Goal: Task Accomplishment & Management: Use online tool/utility

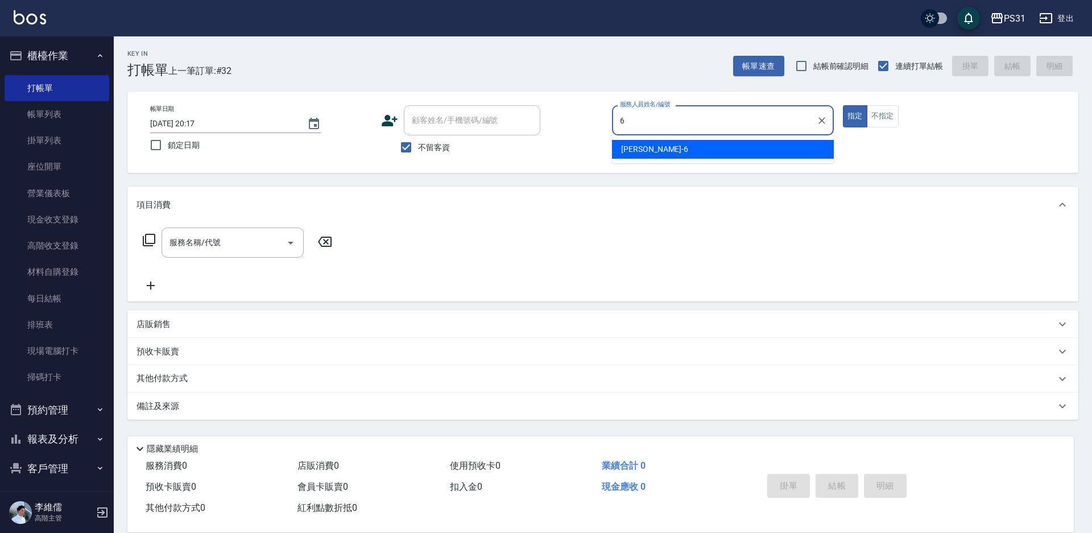
type input "Aki-6"
type button "true"
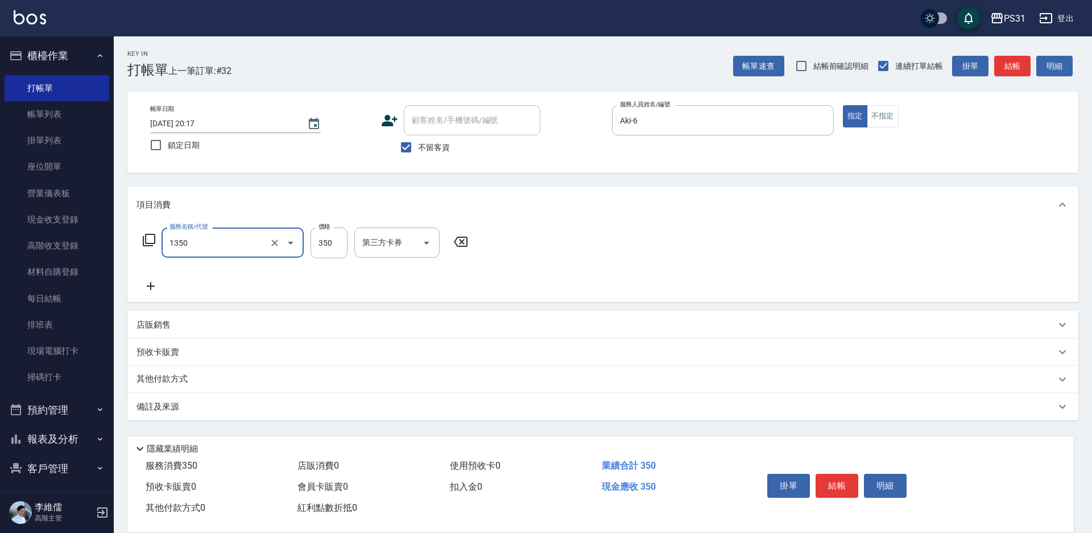
type input "洗髮350(1350)"
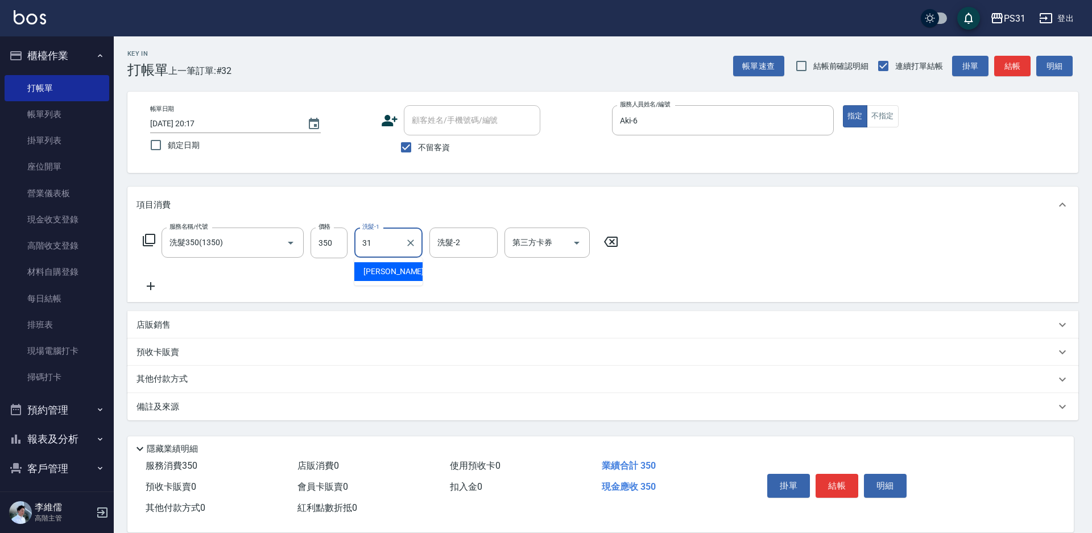
type input "何宜柔-31"
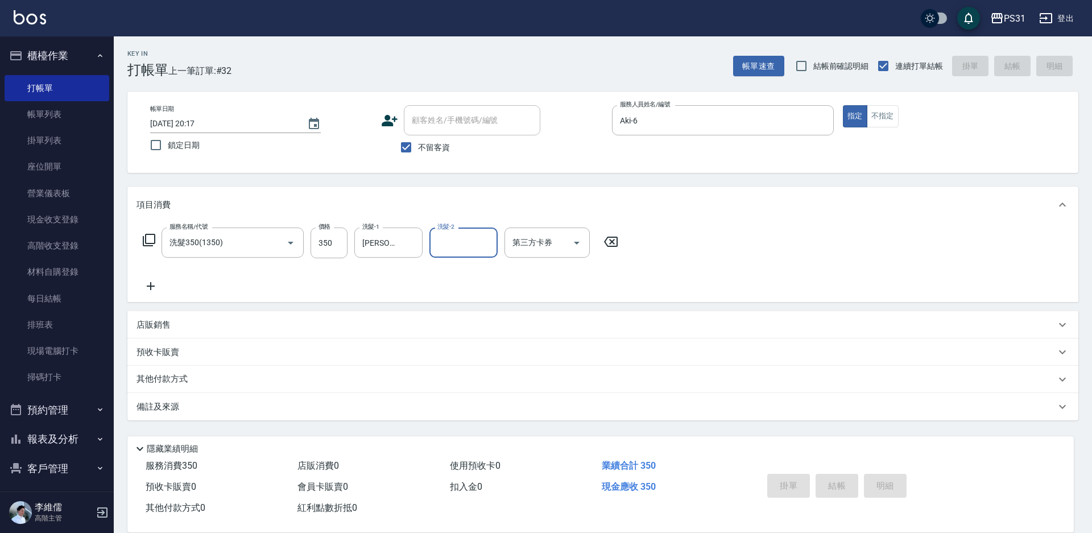
type input "2025/08/11 21:22"
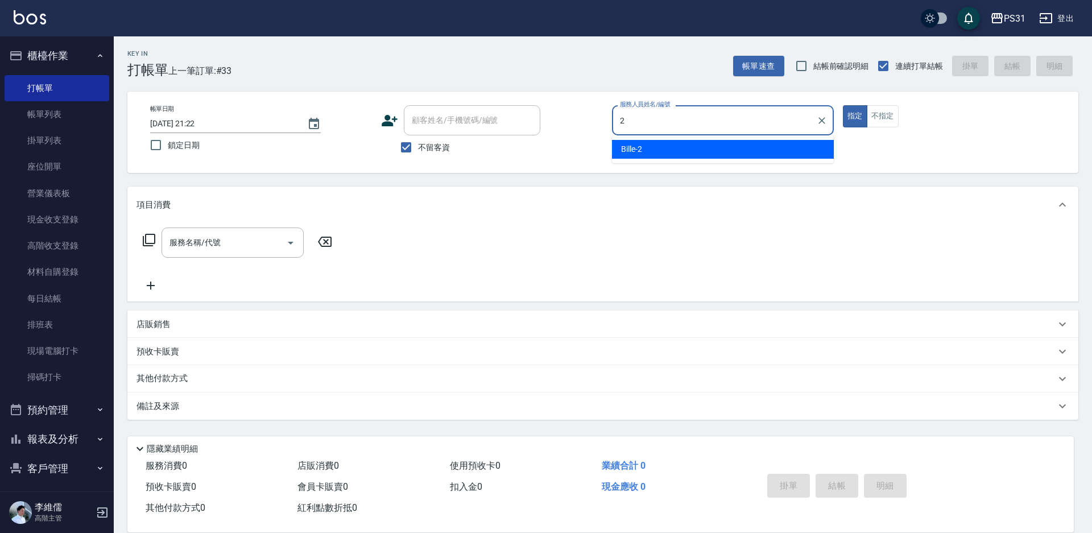
type input "Bille-2"
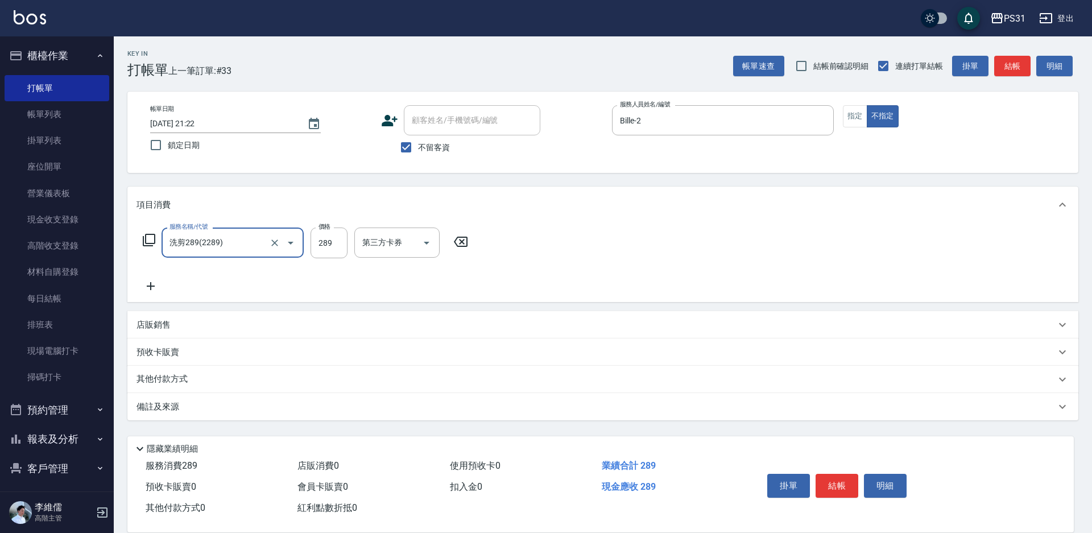
type input "洗剪289(2289)"
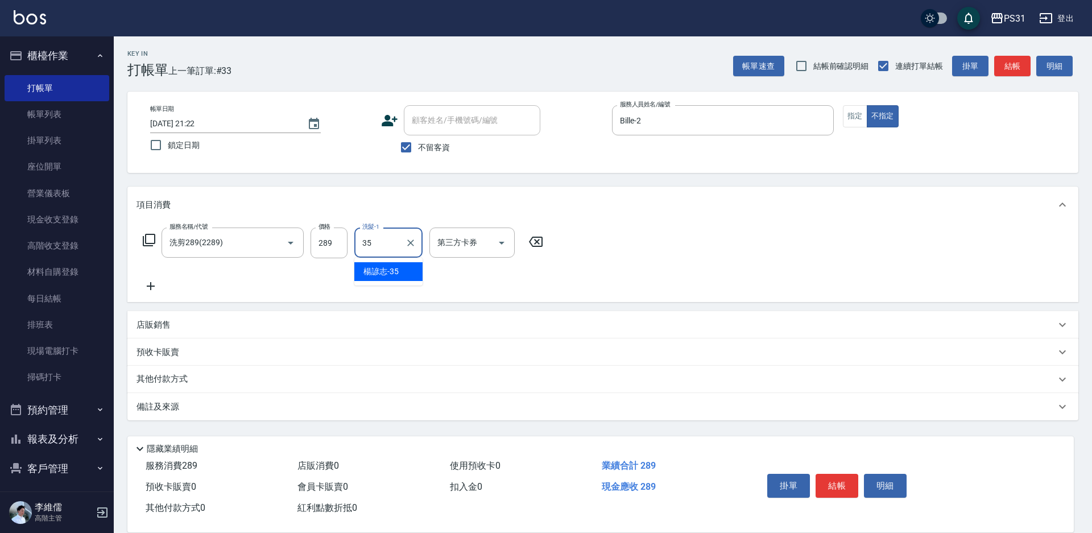
type input "楊諺志-35"
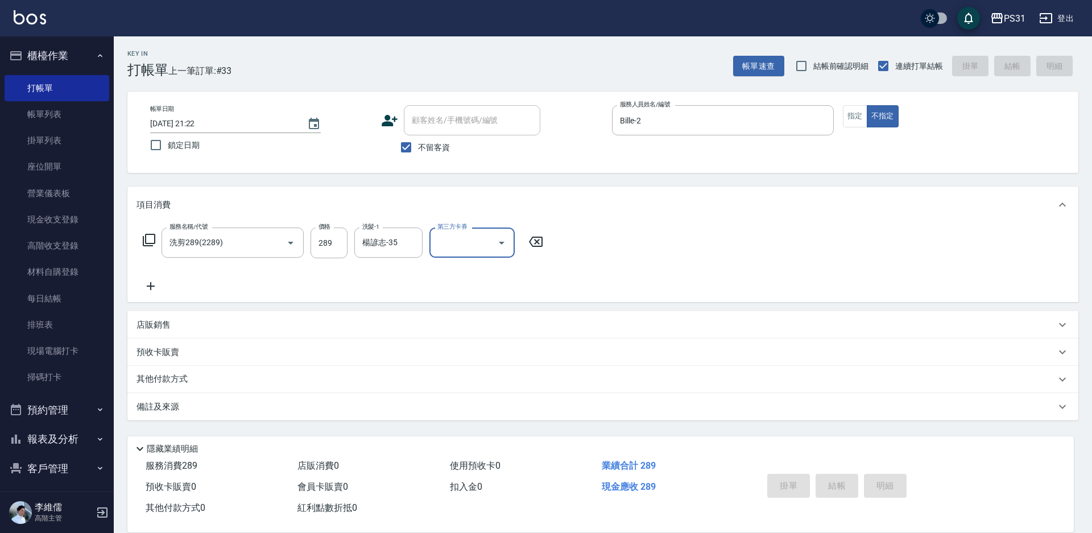
type input "2025/08/11 21:23"
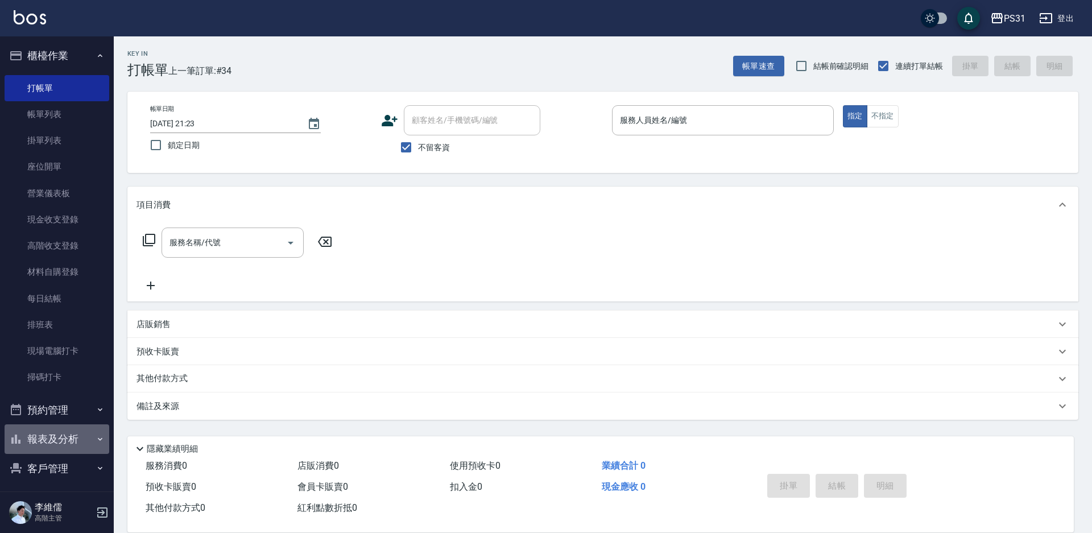
click at [96, 440] on icon "button" at bounding box center [100, 438] width 9 height 9
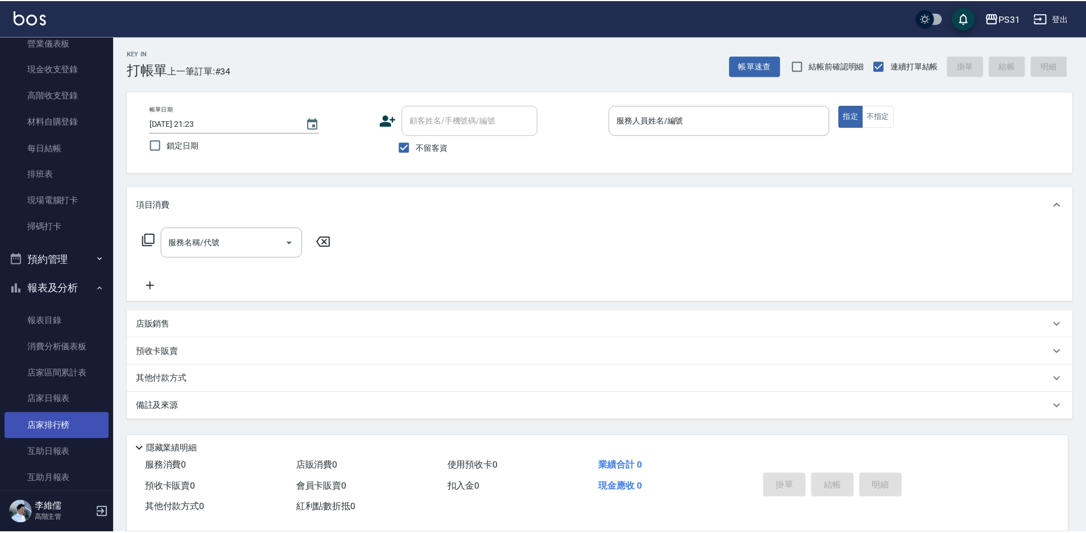
scroll to position [171, 0]
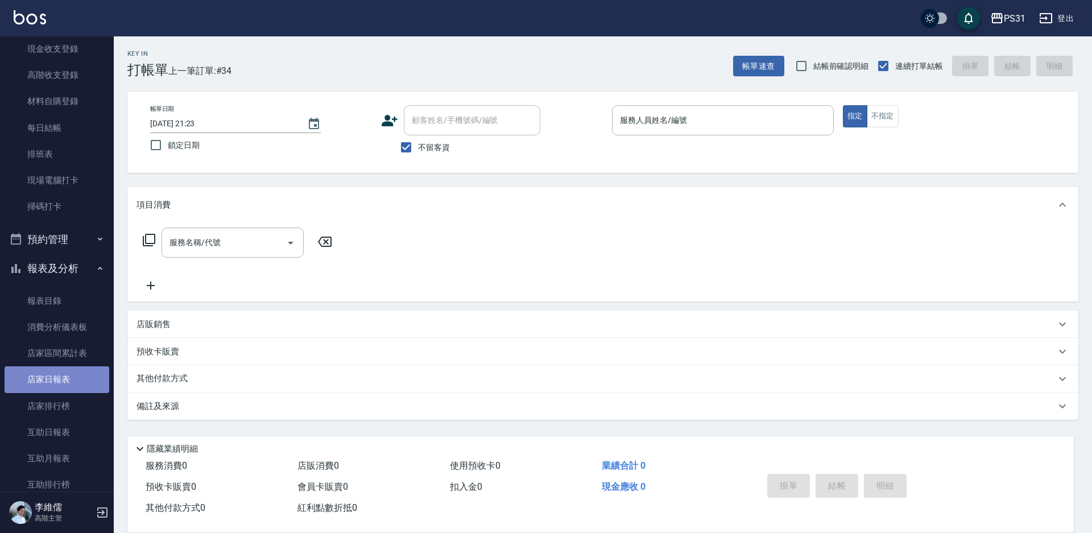
click at [75, 374] on link "店家日報表" at bounding box center [57, 379] width 105 height 26
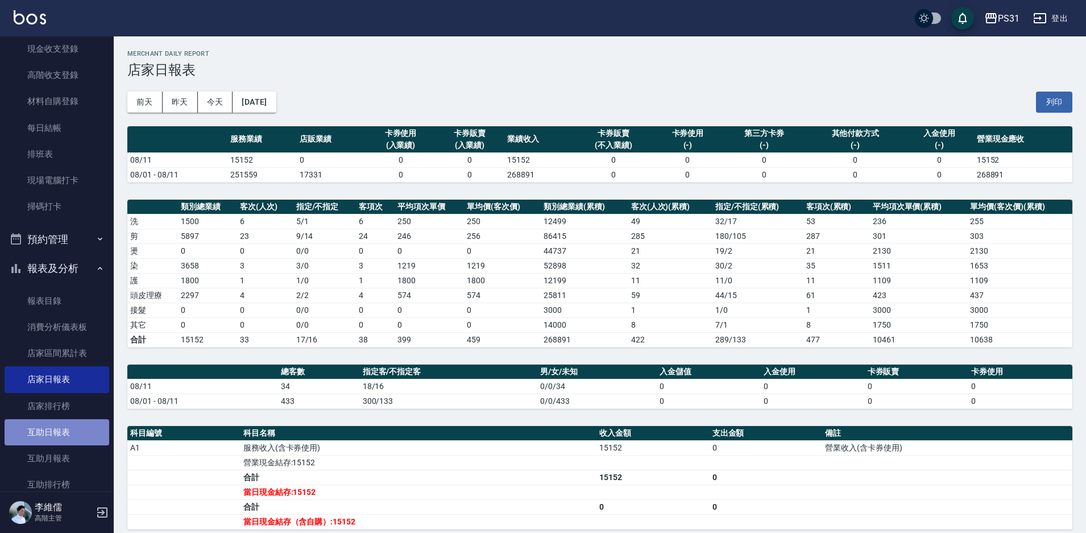
click at [82, 424] on link "互助日報表" at bounding box center [57, 432] width 105 height 26
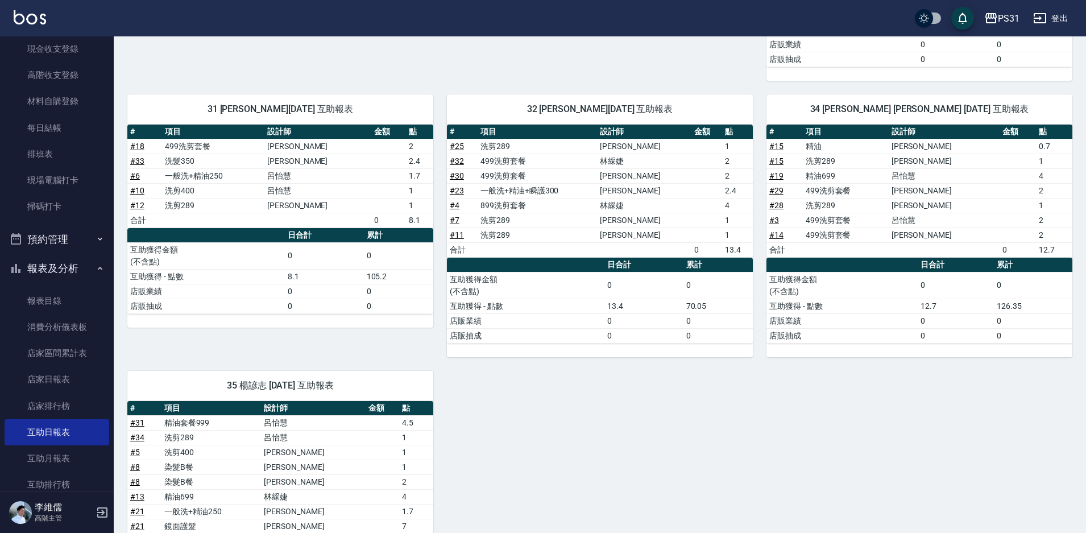
scroll to position [227, 0]
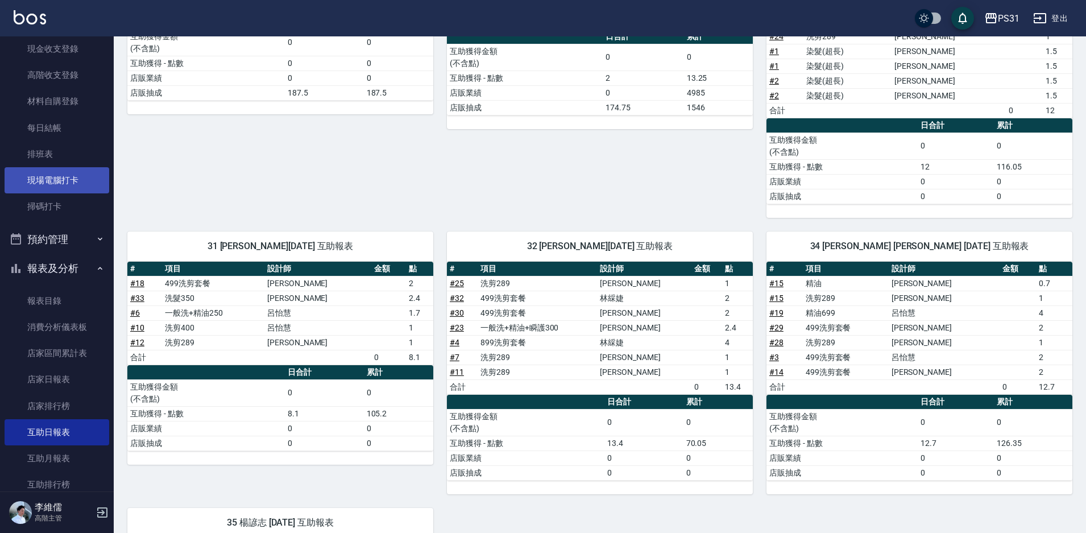
click at [55, 183] on link "現場電腦打卡" at bounding box center [57, 180] width 105 height 26
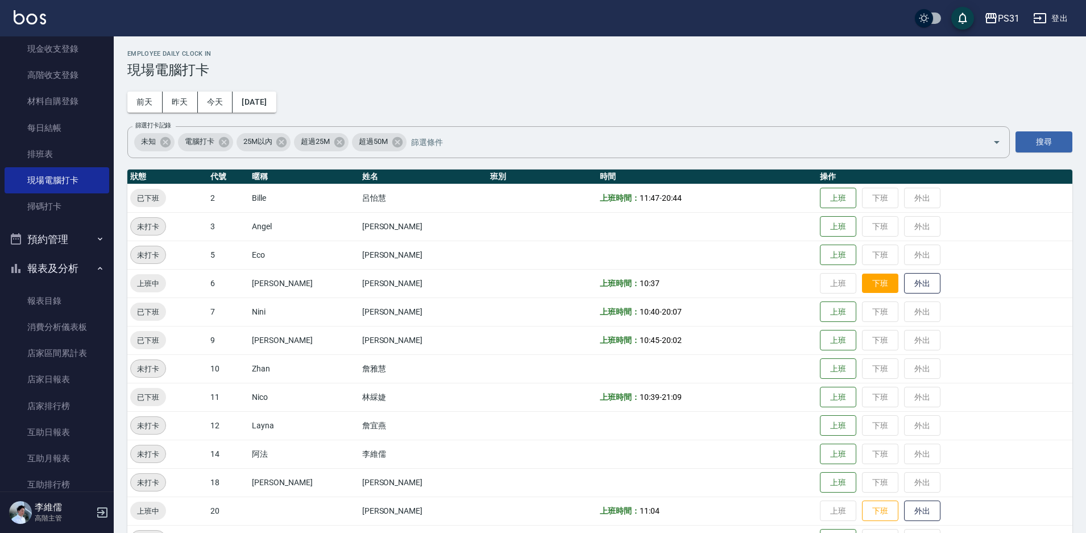
click at [862, 283] on button "下班" at bounding box center [880, 283] width 36 height 20
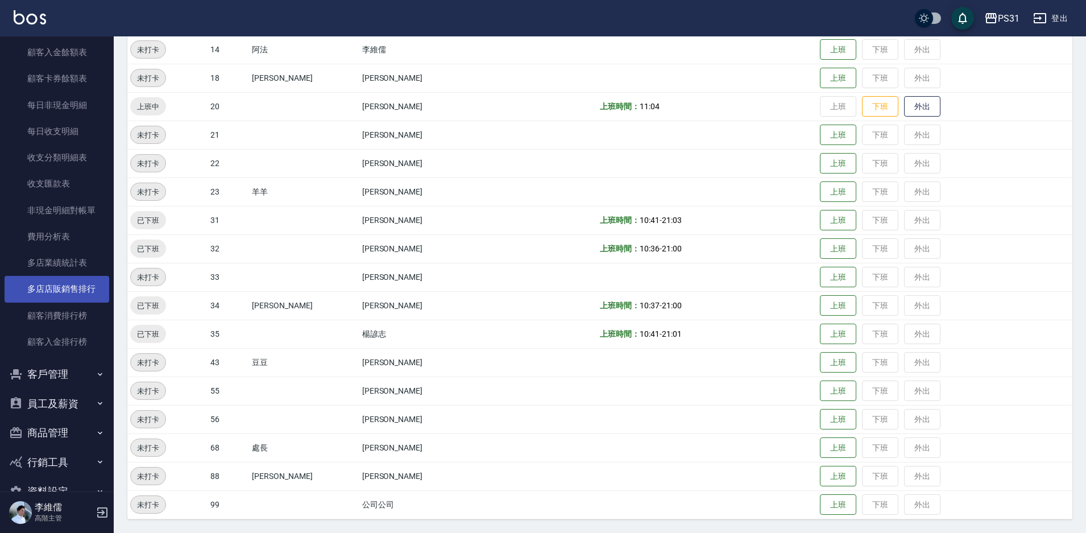
scroll to position [1236, 0]
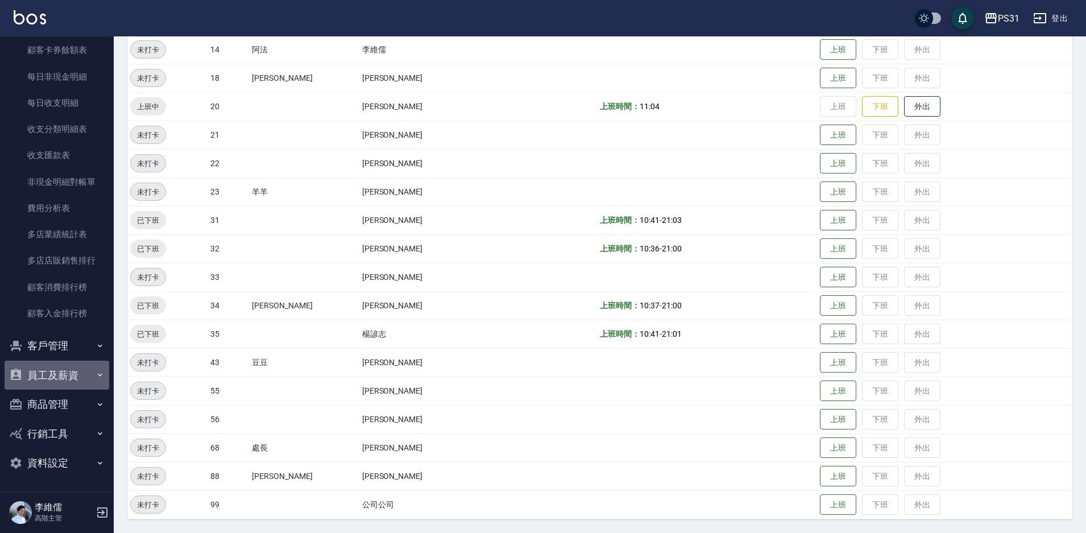
click at [76, 375] on button "員工及薪資" at bounding box center [57, 375] width 105 height 30
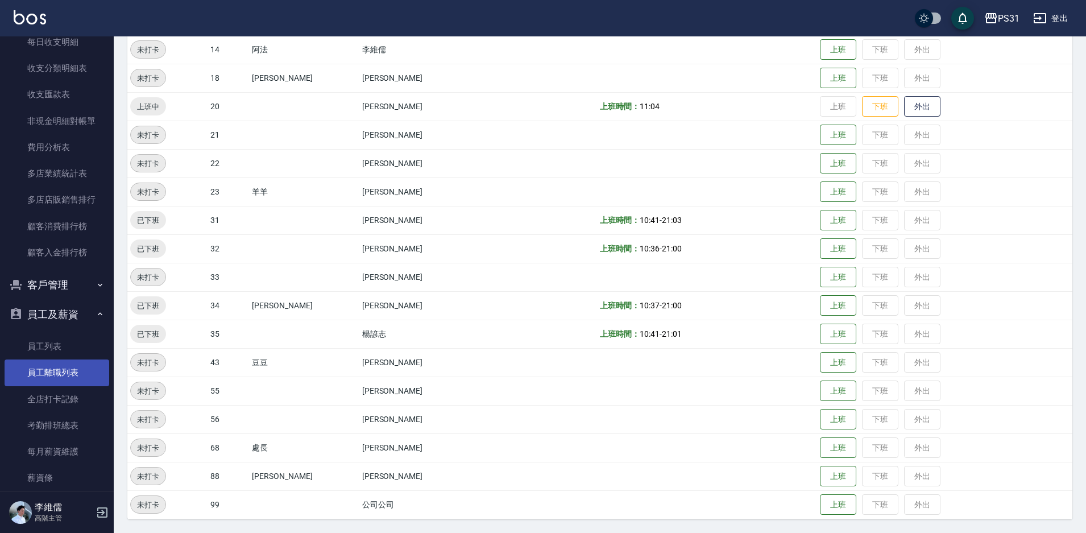
scroll to position [1350, 0]
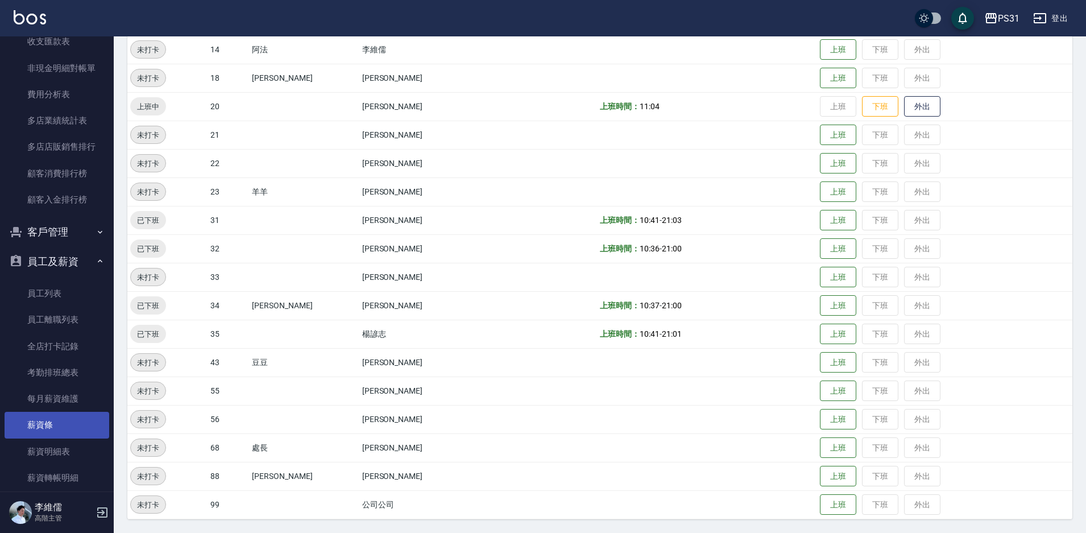
click at [60, 426] on link "薪資條" at bounding box center [57, 425] width 105 height 26
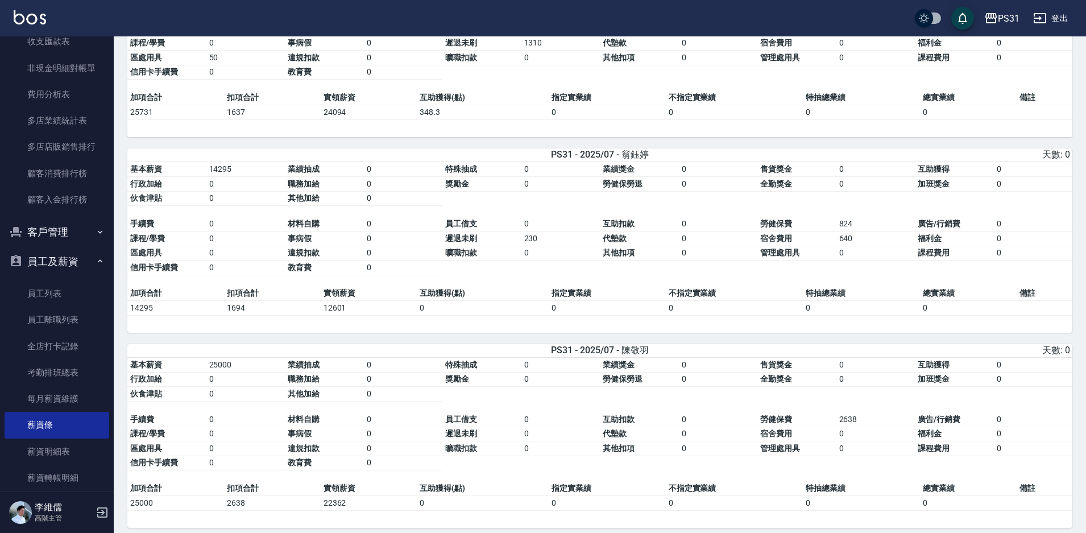
scroll to position [3350, 0]
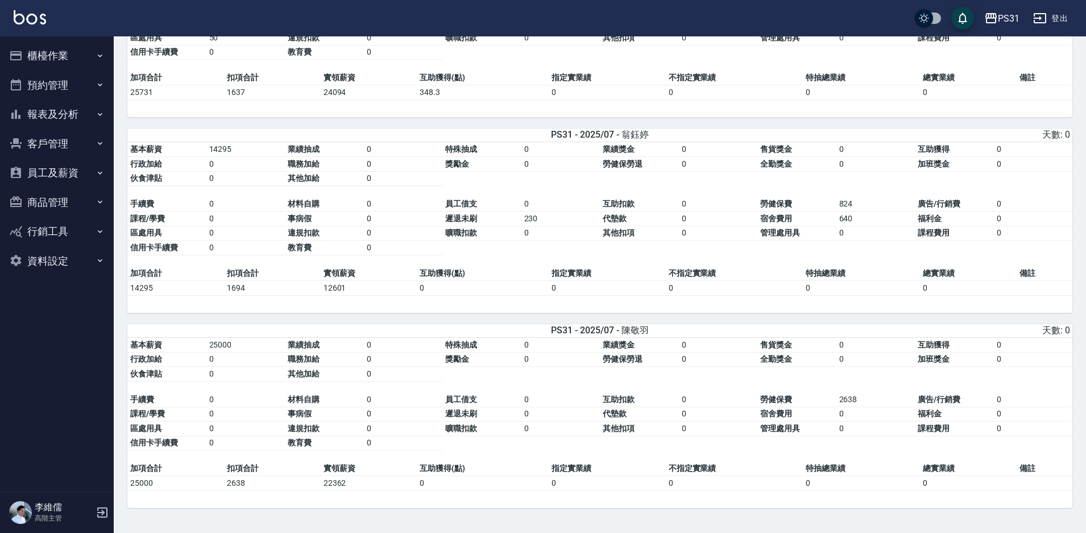
scroll to position [3350, 0]
click at [76, 56] on button "櫃檯作業" at bounding box center [57, 56] width 105 height 30
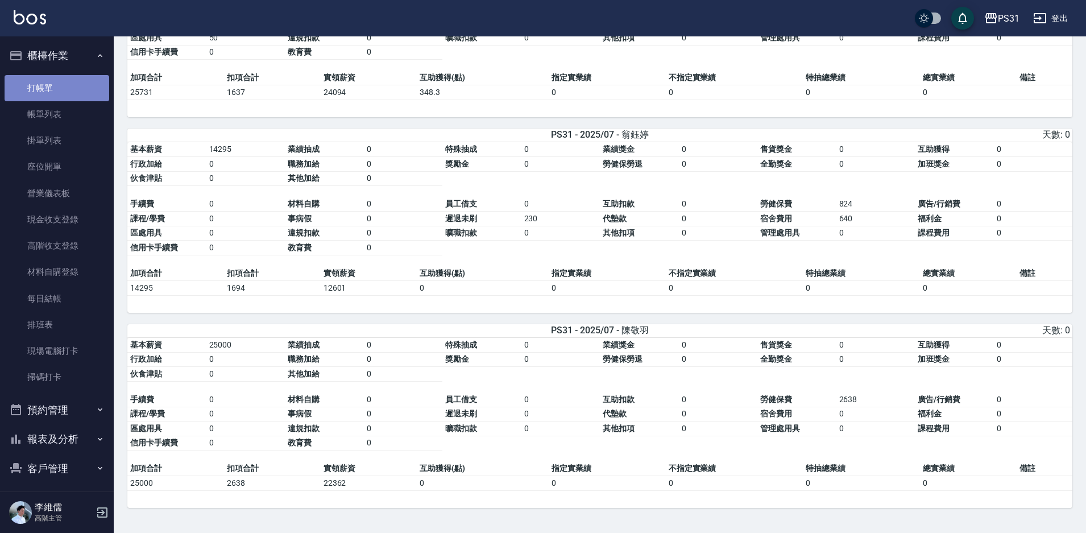
click at [82, 93] on link "打帳單" at bounding box center [57, 88] width 105 height 26
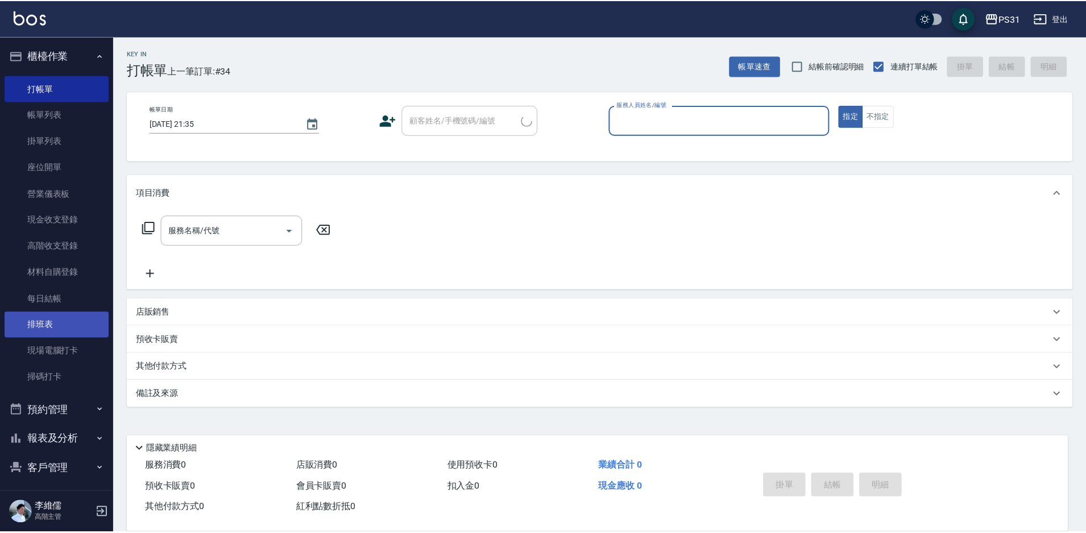
scroll to position [122, 0]
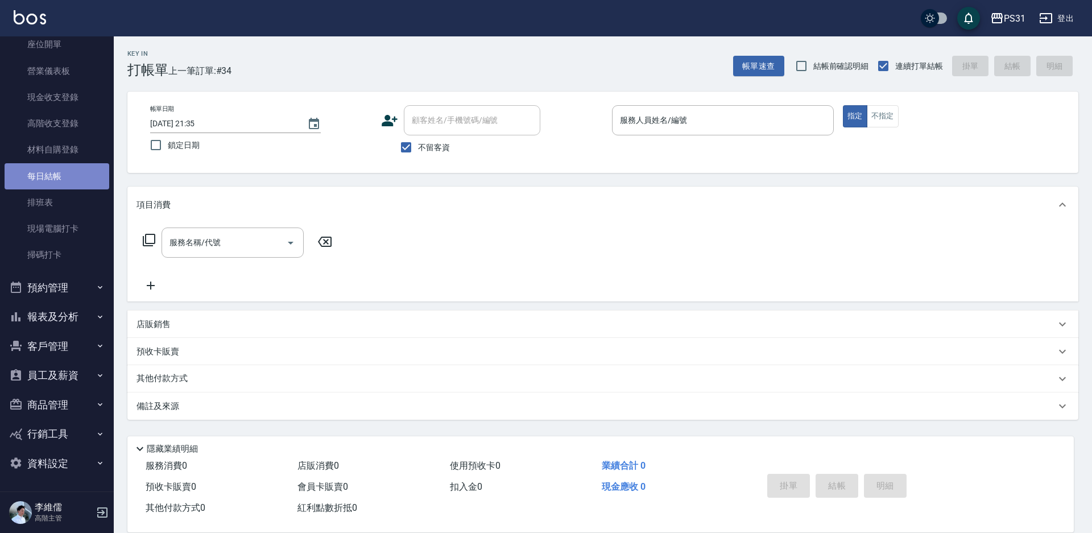
click at [71, 176] on link "每日結帳" at bounding box center [57, 176] width 105 height 26
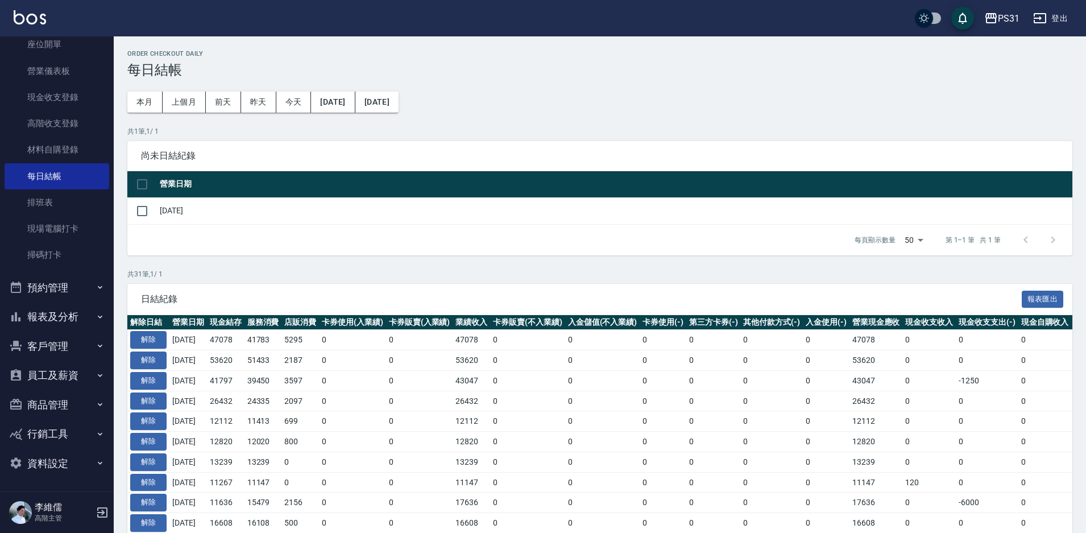
click at [135, 173] on th at bounding box center [142, 184] width 30 height 27
click at [149, 189] on input "checkbox" at bounding box center [142, 184] width 24 height 24
checkbox input "true"
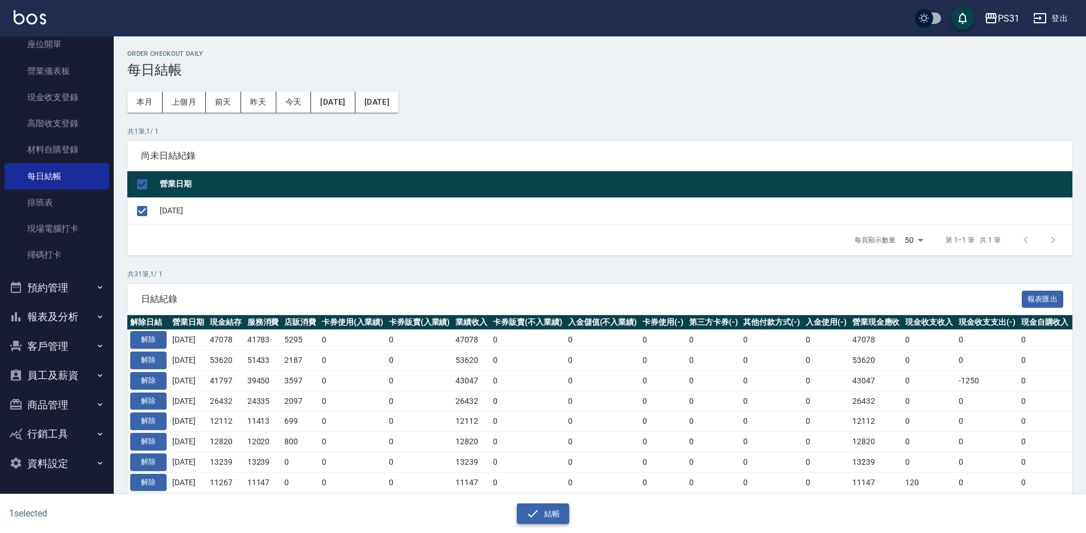
click at [533, 511] on icon "button" at bounding box center [533, 514] width 14 height 14
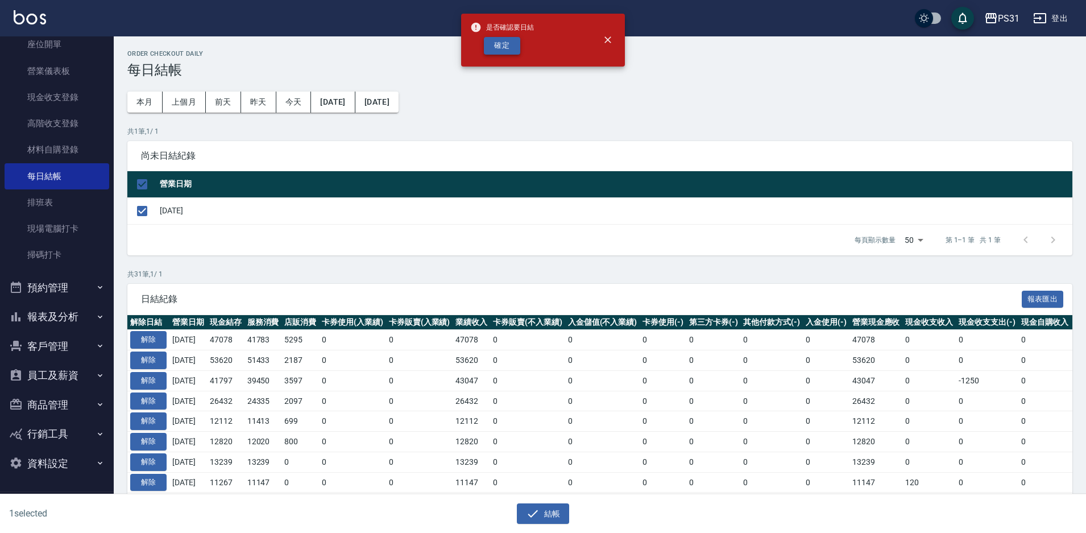
click at [506, 38] on button "確定" at bounding box center [502, 46] width 36 height 18
checkbox input "false"
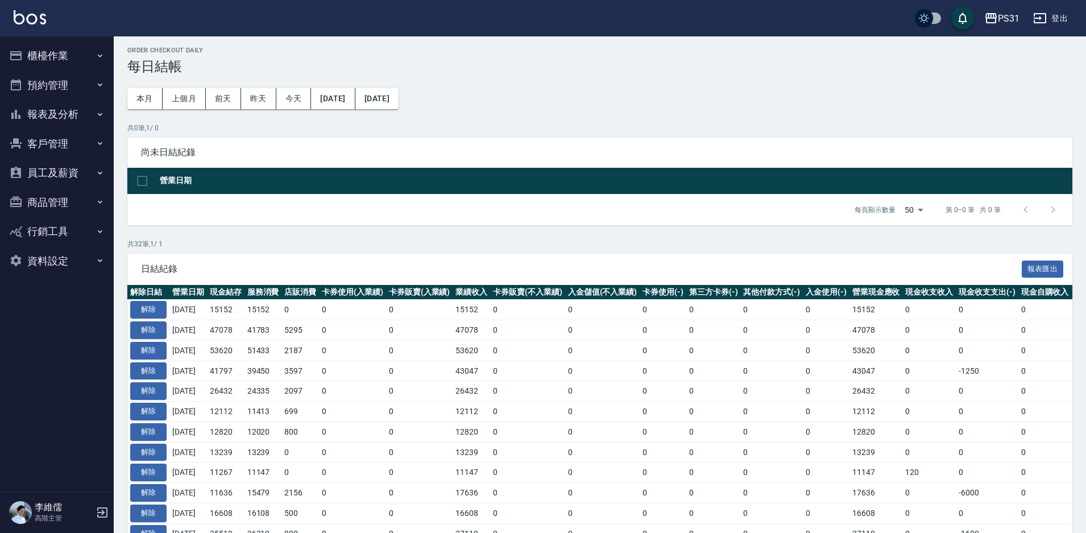
scroll to position [57, 0]
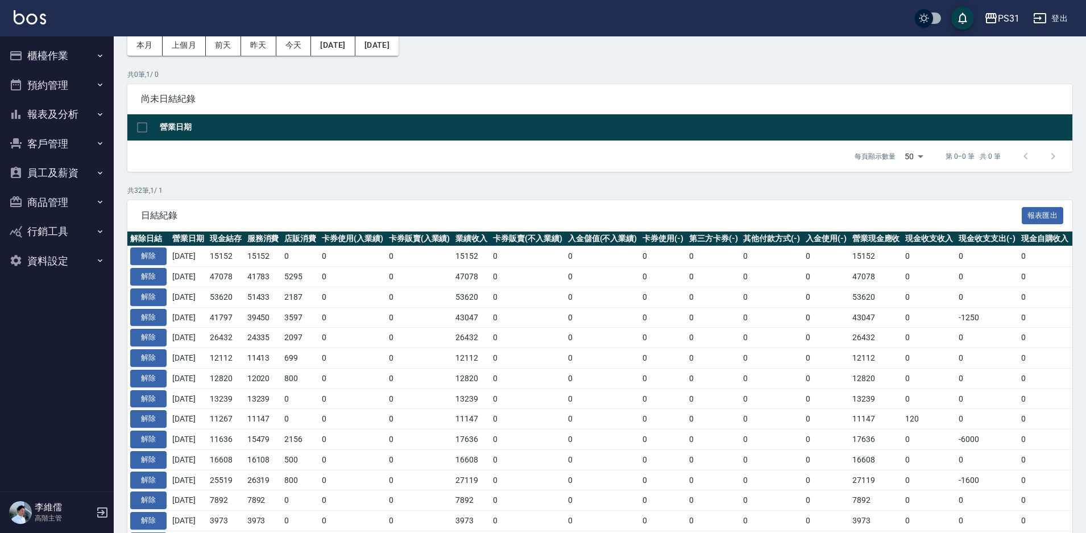
click at [65, 116] on button "報表及分析" at bounding box center [57, 115] width 105 height 30
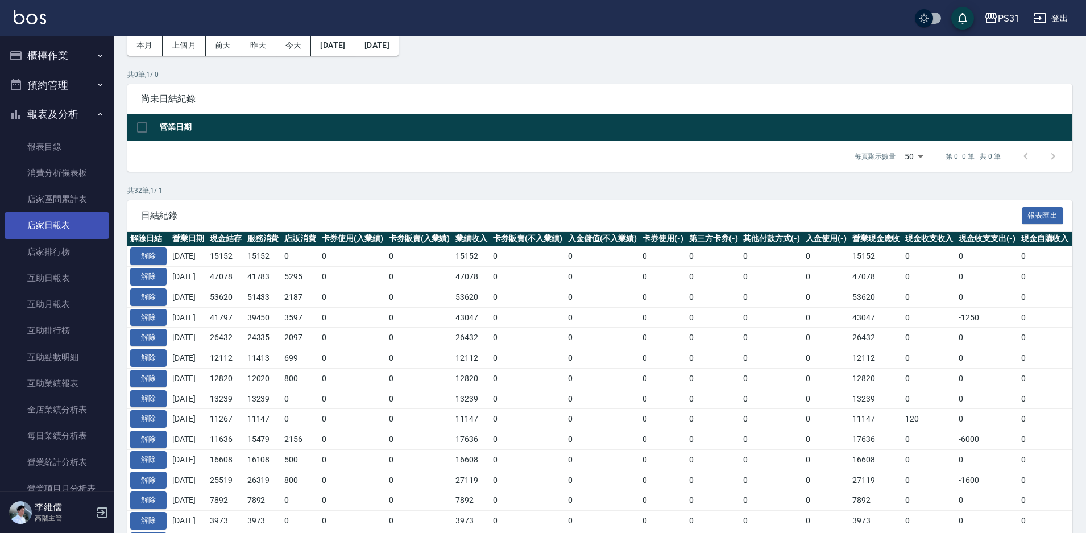
click at [59, 222] on link "店家日報表" at bounding box center [57, 225] width 105 height 26
